Goal: Transaction & Acquisition: Purchase product/service

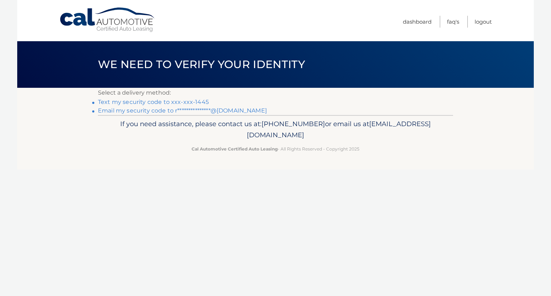
click at [98, 102] on li "Text my security code to xxx-xxx-1445" at bounding box center [275, 102] width 355 height 9
click at [180, 101] on link "Text my security code to xxx-xxx-1445" at bounding box center [153, 102] width 111 height 7
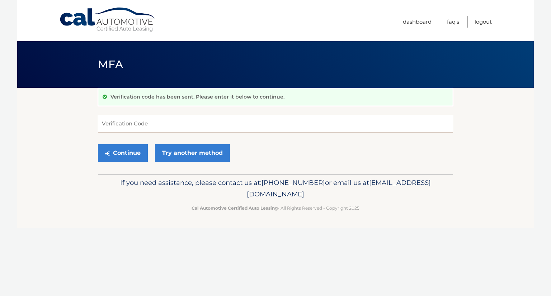
drag, startPoint x: 110, startPoint y: 124, endPoint x: 331, endPoint y: 156, distance: 223.6
click at [331, 156] on div "Continue Try another method" at bounding box center [275, 153] width 355 height 24
click at [118, 125] on input "Verification Code" at bounding box center [275, 124] width 355 height 18
type input "641508"
click at [124, 151] on button "Continue" at bounding box center [123, 153] width 50 height 18
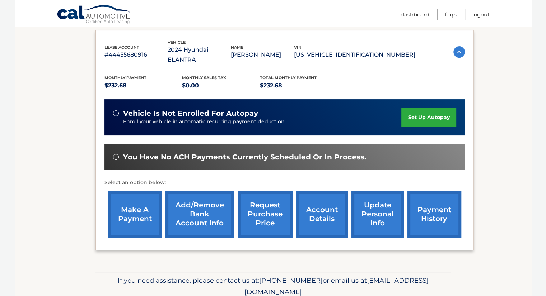
scroll to position [129, 0]
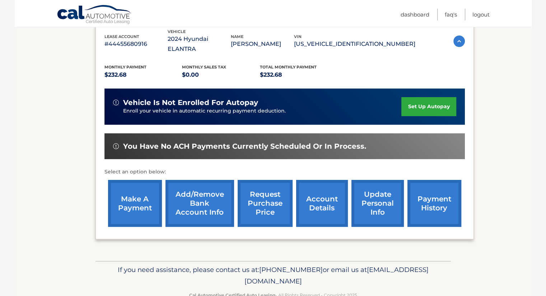
click at [124, 194] on link "make a payment" at bounding box center [135, 203] width 54 height 47
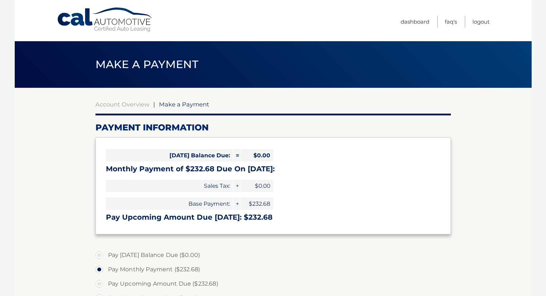
select select "NDBhOTJkMTItMzczNC00NTFkLTllZmMtMzM5MjI0NDBjZDdi"
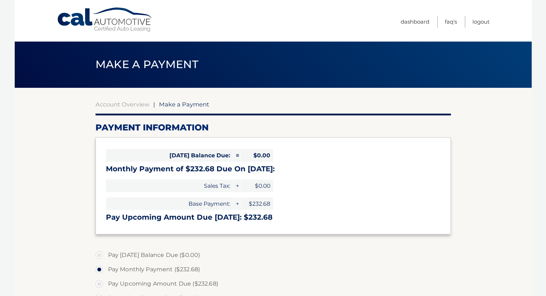
drag, startPoint x: 128, startPoint y: 178, endPoint x: 150, endPoint y: 188, distance: 23.5
click at [150, 188] on span "Sales Tax:" at bounding box center [169, 186] width 127 height 13
drag, startPoint x: 150, startPoint y: 188, endPoint x: 268, endPoint y: 116, distance: 138.2
click at [268, 116] on section "Account Overview | Make a Payment Payment Information Today's Balance Due: = $0…" at bounding box center [272, 279] width 355 height 357
click at [540, 67] on body "Cal Automotive Menu Dashboard FAQ's Logout |" at bounding box center [273, 148] width 546 height 296
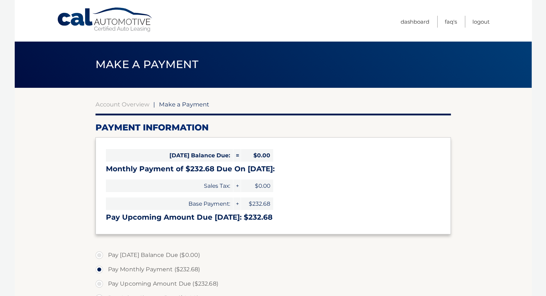
click at [540, 67] on body "Cal Automotive Menu Dashboard FAQ's Logout |" at bounding box center [273, 148] width 546 height 296
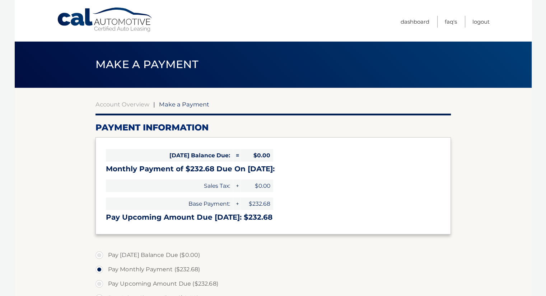
click at [540, 67] on body "Cal Automotive Menu Dashboard FAQ's Logout |" at bounding box center [273, 148] width 546 height 296
